Goal: Navigation & Orientation: Go to known website

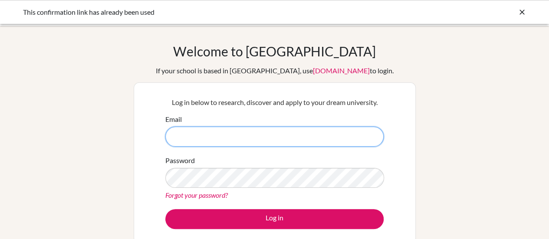
click at [261, 137] on input "Email" at bounding box center [274, 137] width 218 height 20
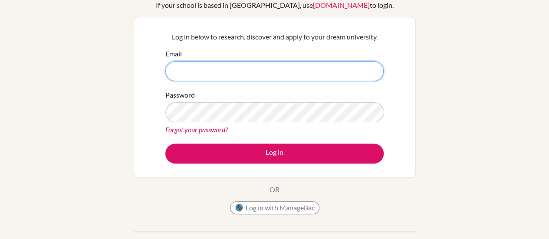
scroll to position [86, 0]
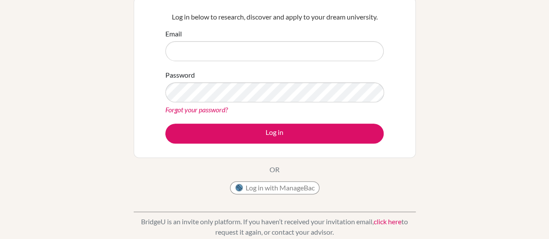
click at [206, 108] on link "Forgot your password?" at bounding box center [196, 110] width 63 height 8
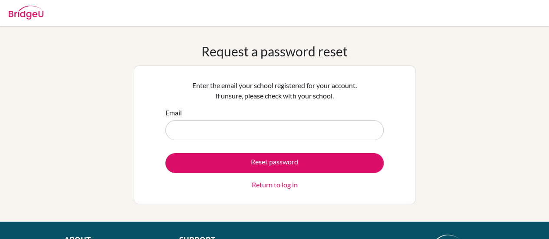
click at [236, 129] on input "Email" at bounding box center [274, 130] width 218 height 20
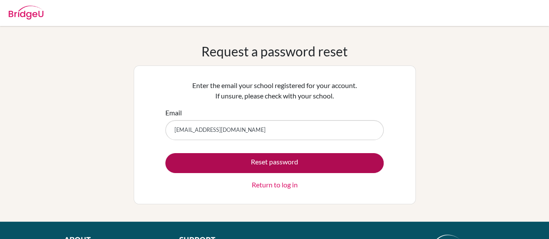
type input "[EMAIL_ADDRESS][DOMAIN_NAME]"
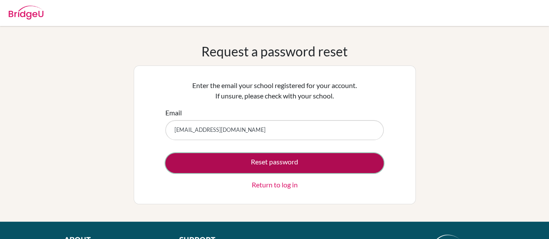
click at [267, 165] on button "Reset password" at bounding box center [274, 163] width 218 height 20
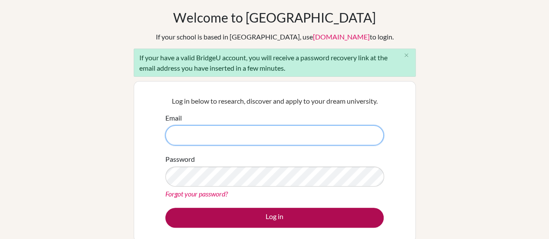
scroll to position [34, 0]
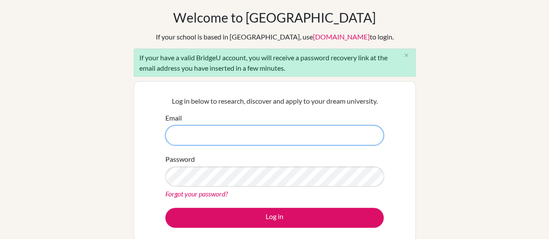
click at [277, 134] on input "Email" at bounding box center [274, 135] width 218 height 20
type input "faridbarbar87@gmail.com"
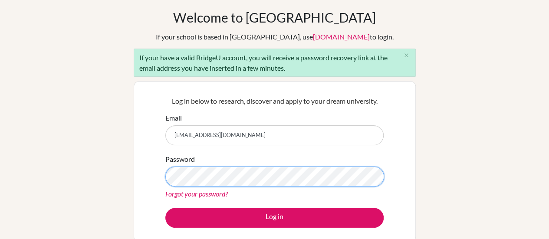
click at [165, 208] on button "Log in" at bounding box center [274, 218] width 218 height 20
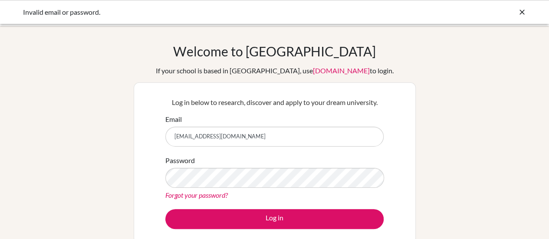
click at [207, 195] on link "Forgot your password?" at bounding box center [196, 195] width 63 height 8
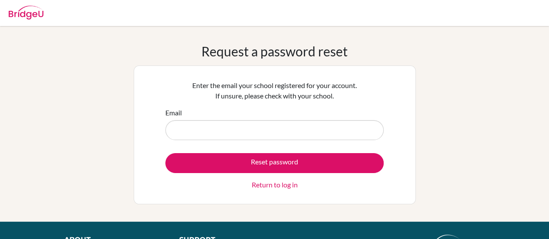
click at [284, 131] on input "Email" at bounding box center [274, 130] width 218 height 20
type input "farid.barbar@amg.sch.ae"
click at [165, 153] on button "Reset password" at bounding box center [274, 163] width 218 height 20
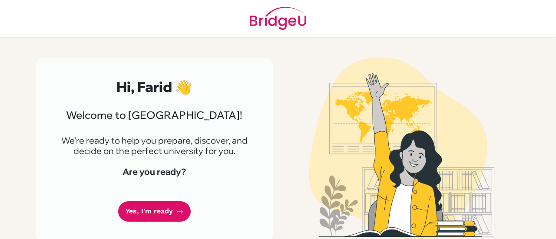
scroll to position [10, 0]
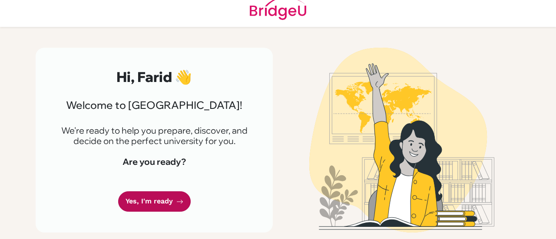
click at [161, 199] on link "Yes, I'm ready" at bounding box center [154, 201] width 73 height 20
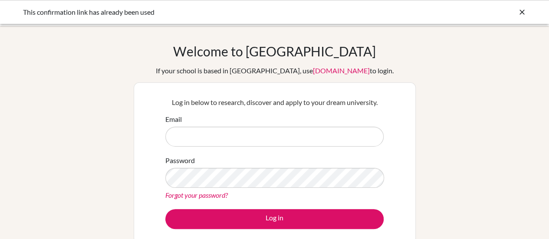
click at [520, 13] on icon at bounding box center [522, 12] width 9 height 9
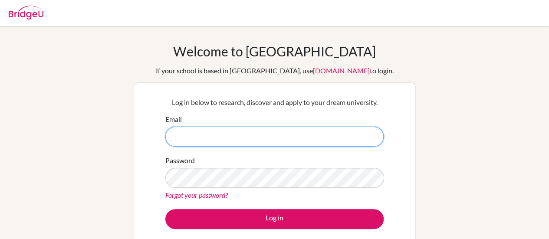
click at [200, 136] on input "Email" at bounding box center [274, 137] width 218 height 20
type input "[EMAIL_ADDRESS][DOMAIN_NAME]"
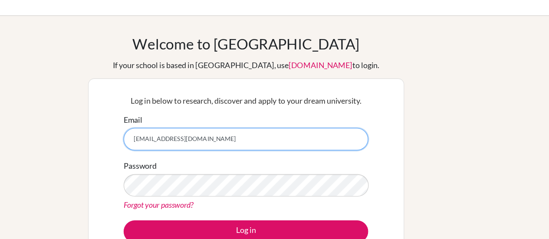
drag, startPoint x: 278, startPoint y: 132, endPoint x: 137, endPoint y: 125, distance: 141.3
click at [137, 125] on div "Log in below to research, discover and apply to your dream university. Email [E…" at bounding box center [275, 163] width 282 height 161
click at [199, 138] on input "Email" at bounding box center [274, 137] width 218 height 20
type input "[EMAIL_ADDRESS][DOMAIN_NAME]"
